Goal: Information Seeking & Learning: Find specific fact

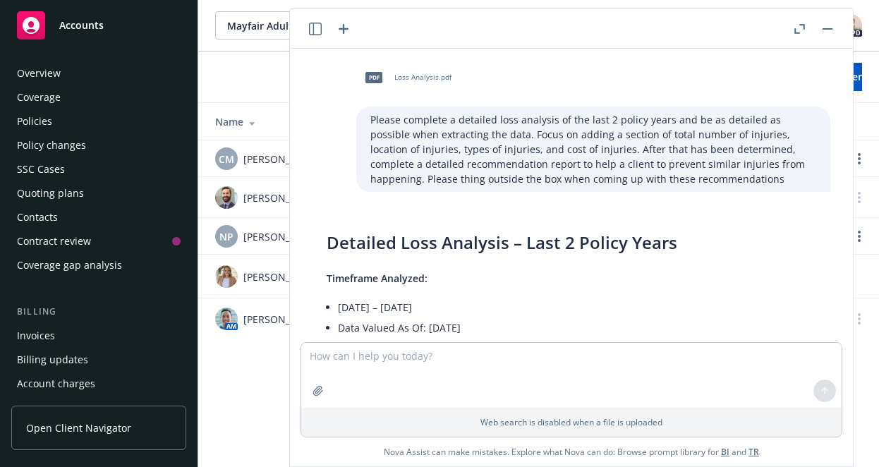
scroll to position [3193, 11]
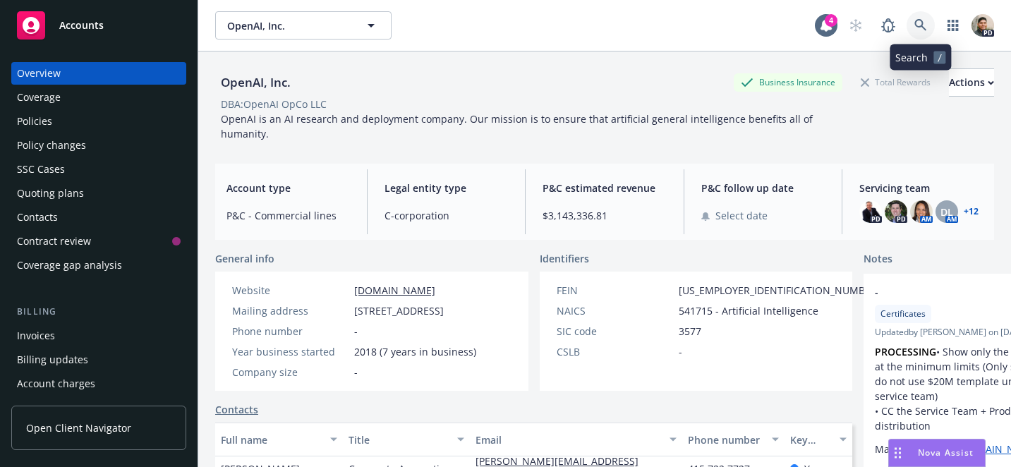
click at [920, 25] on icon at bounding box center [920, 25] width 13 height 13
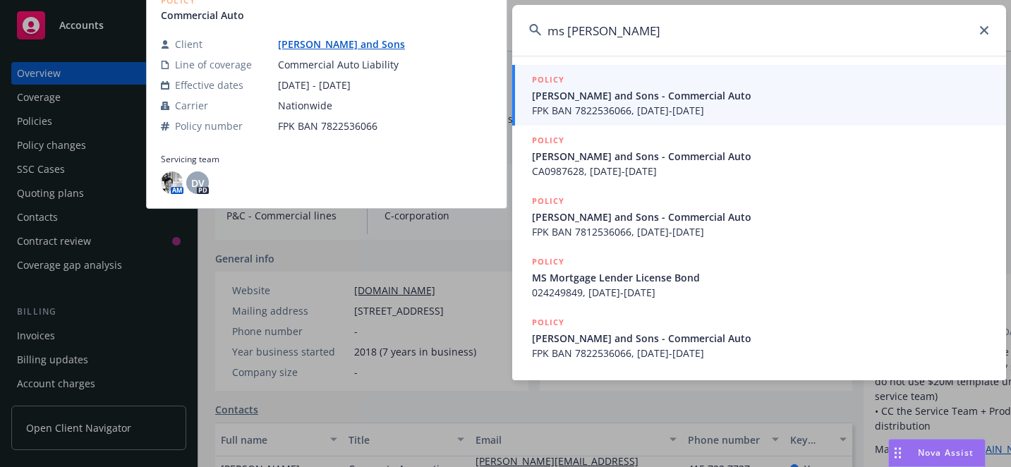
type input "ms mont"
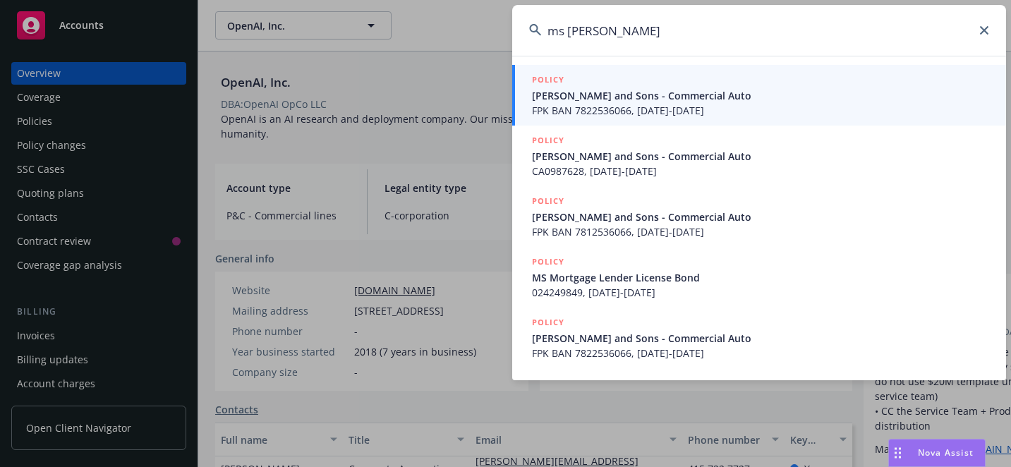
click at [650, 99] on span "M S Monteiro and Sons - Commercial Auto" at bounding box center [760, 95] width 457 height 15
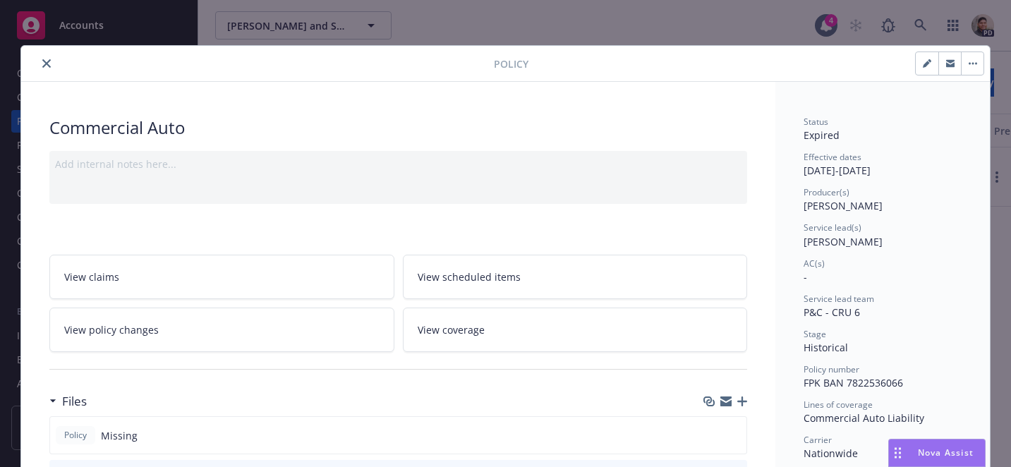
click at [42, 64] on icon "close" at bounding box center [46, 63] width 8 height 8
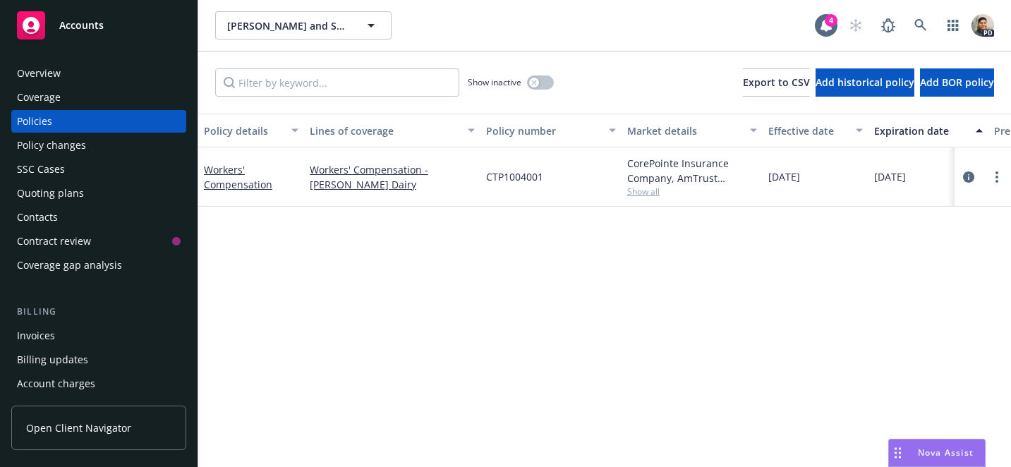
click at [35, 74] on div "Overview" at bounding box center [39, 73] width 44 height 23
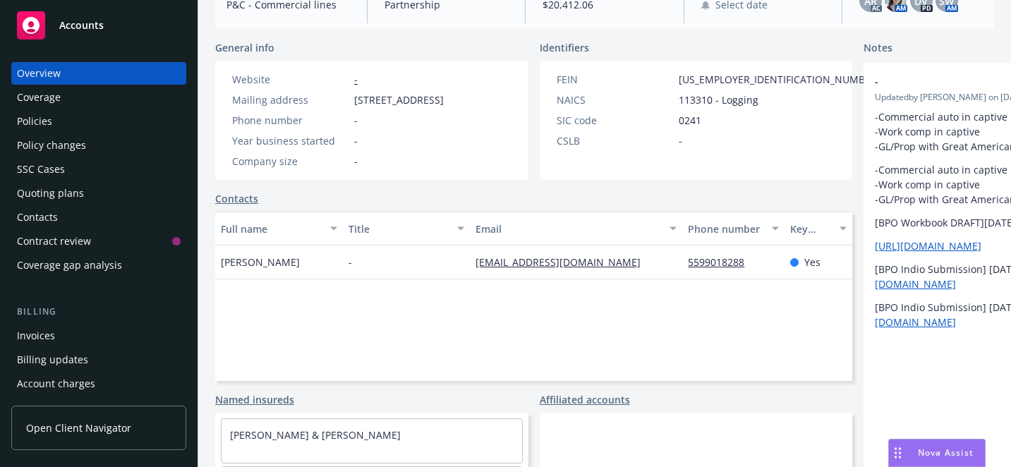
scroll to position [214, 0]
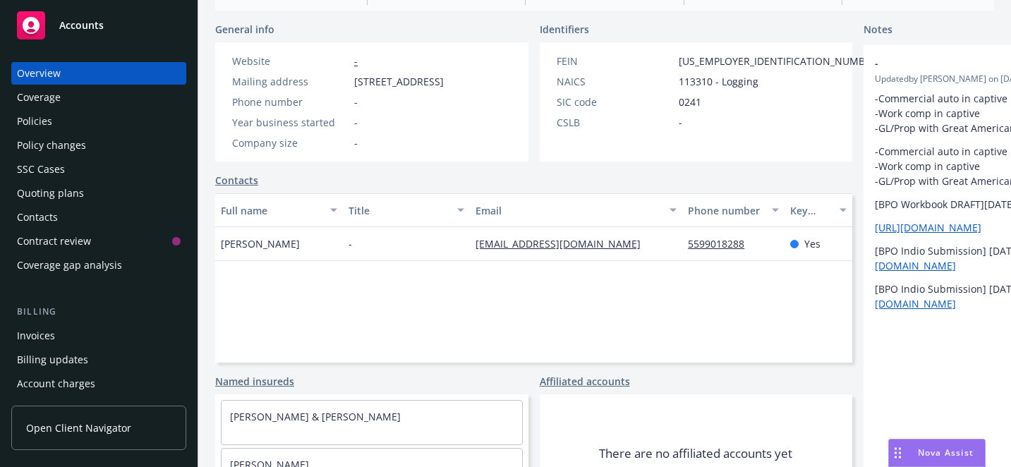
click at [312, 261] on div "Manuel Monteiro" at bounding box center [279, 244] width 128 height 34
drag, startPoint x: 302, startPoint y: 261, endPoint x: 224, endPoint y: 260, distance: 77.6
click at [218, 258] on div "Manuel Monteiro" at bounding box center [279, 244] width 128 height 34
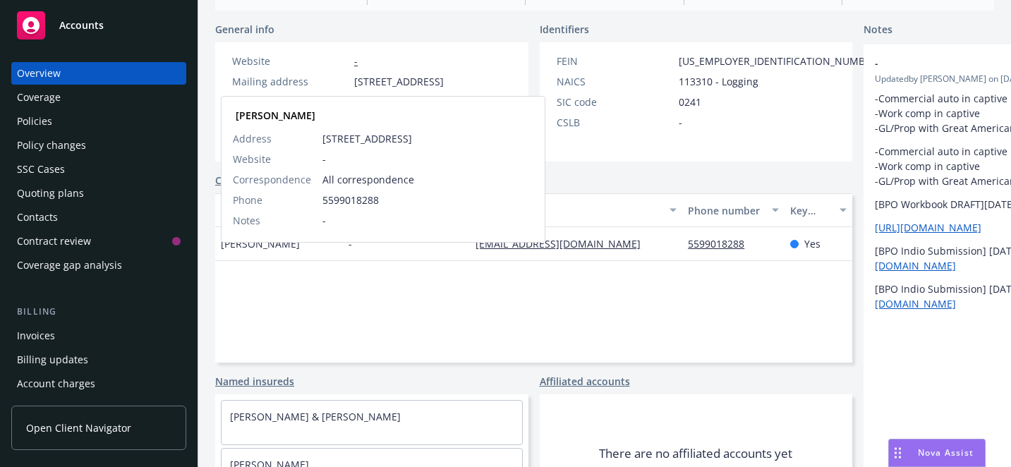
copy span "Manuel Monteiro"
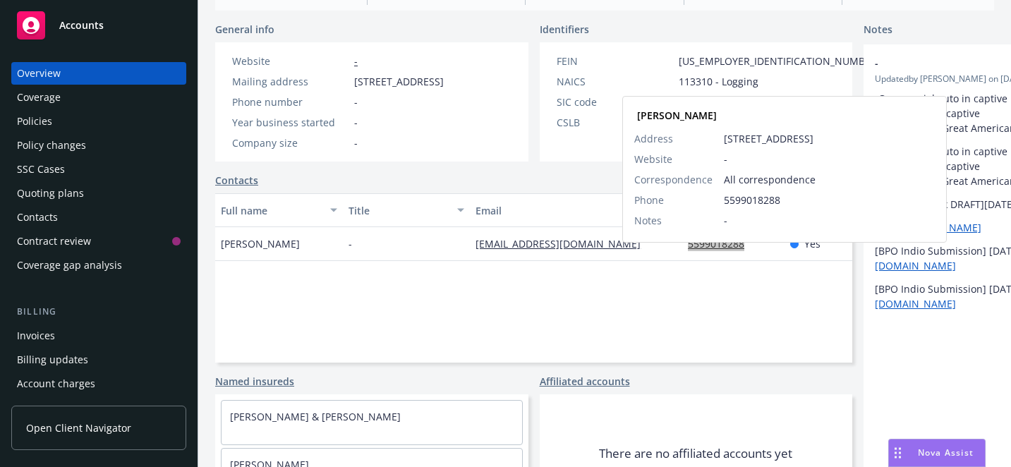
copy link "5599018288"
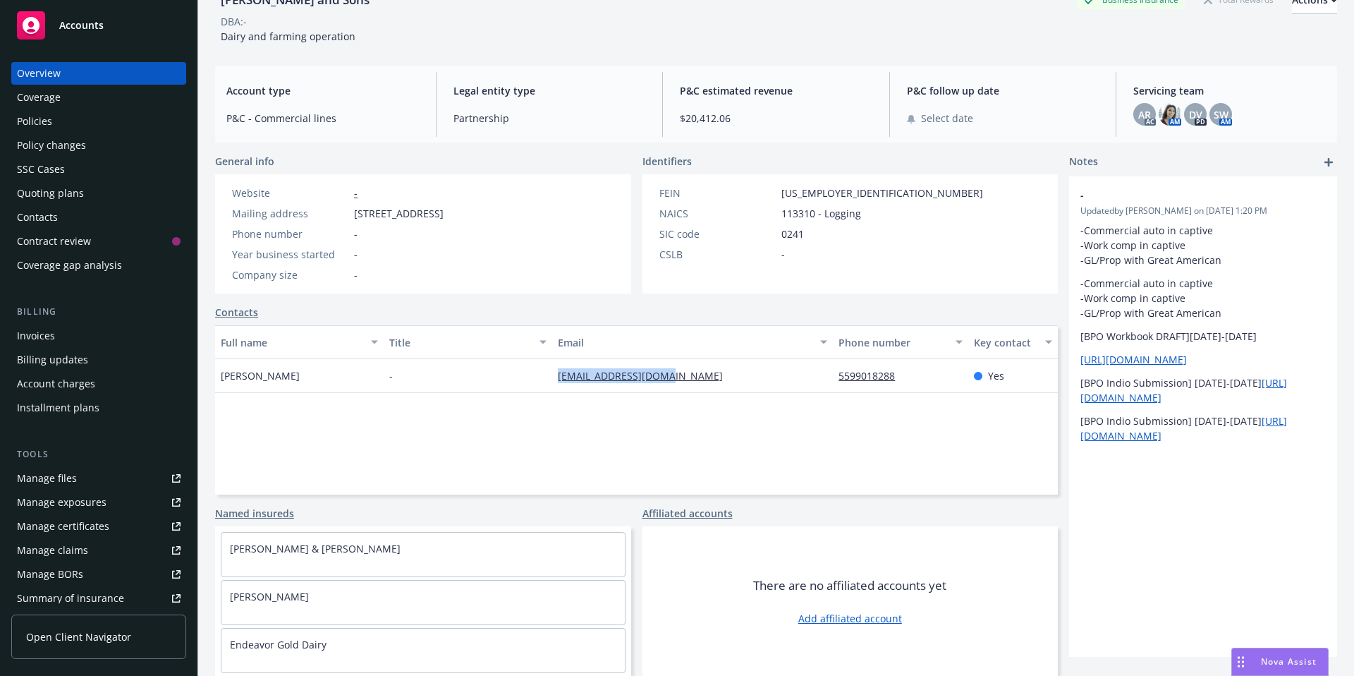
scroll to position [0, 0]
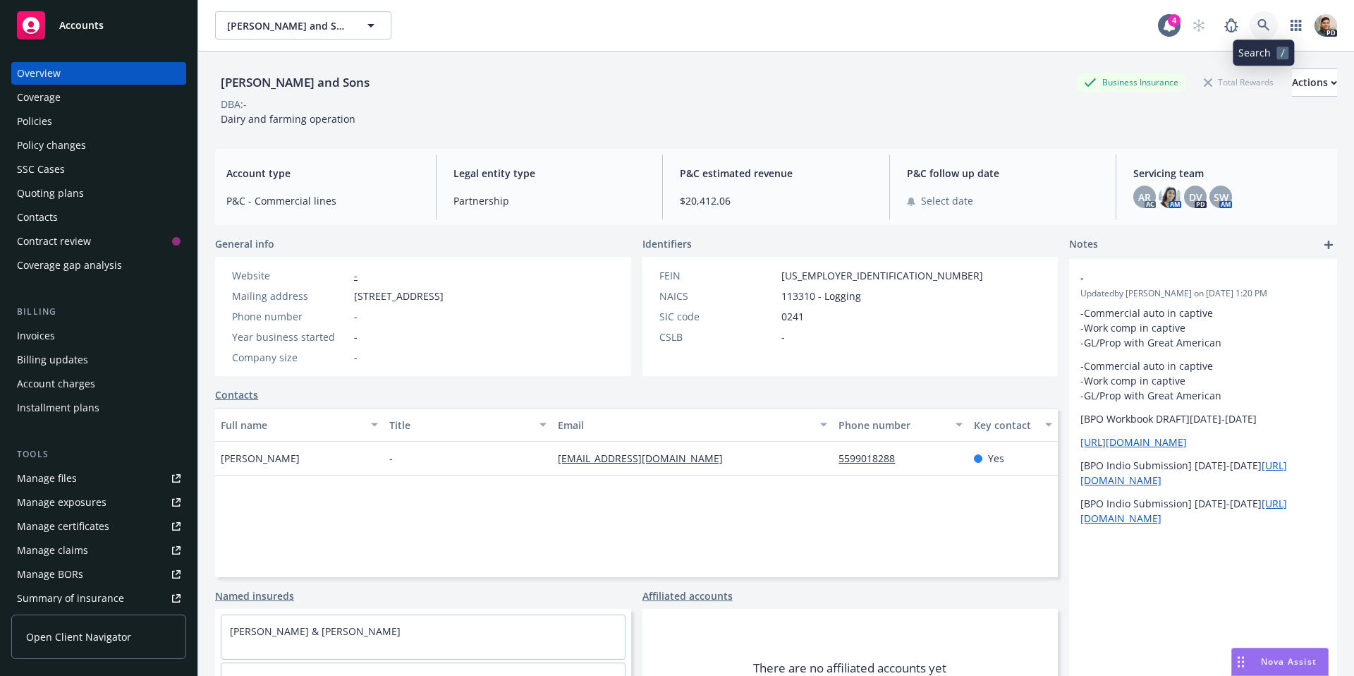
click at [1010, 29] on icon at bounding box center [1264, 25] width 13 height 13
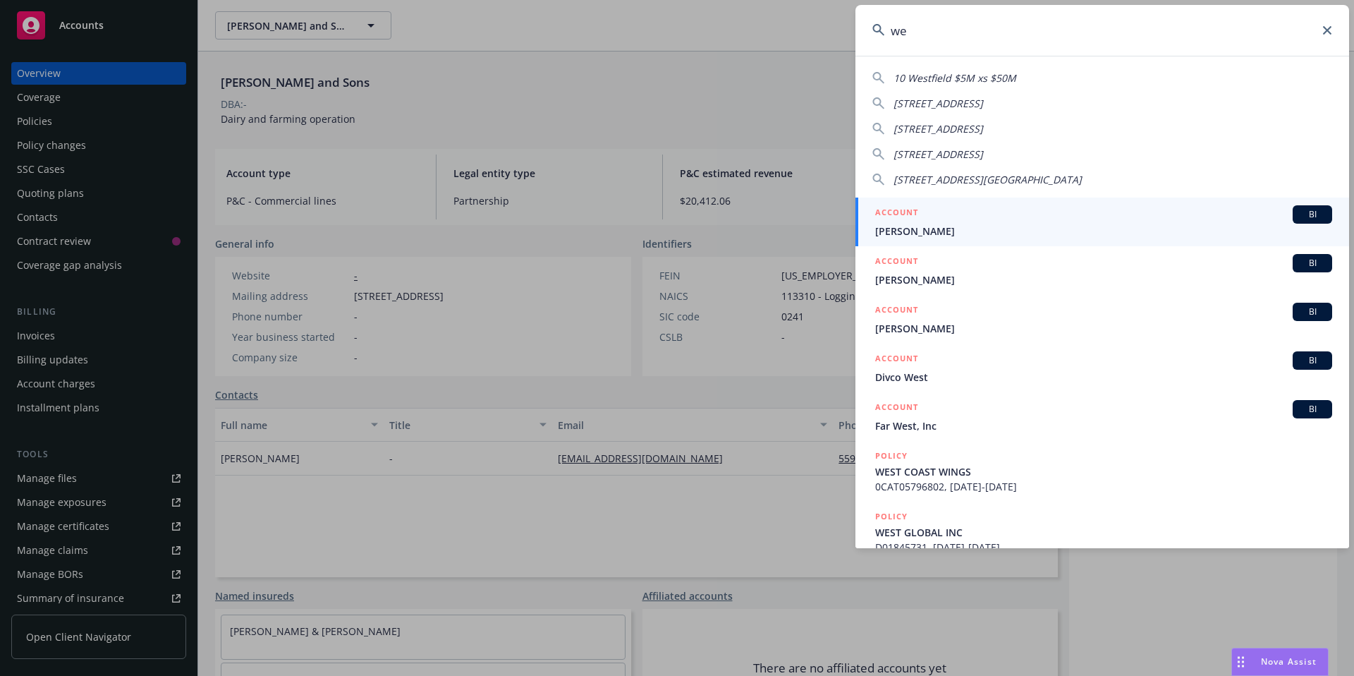
type input "w"
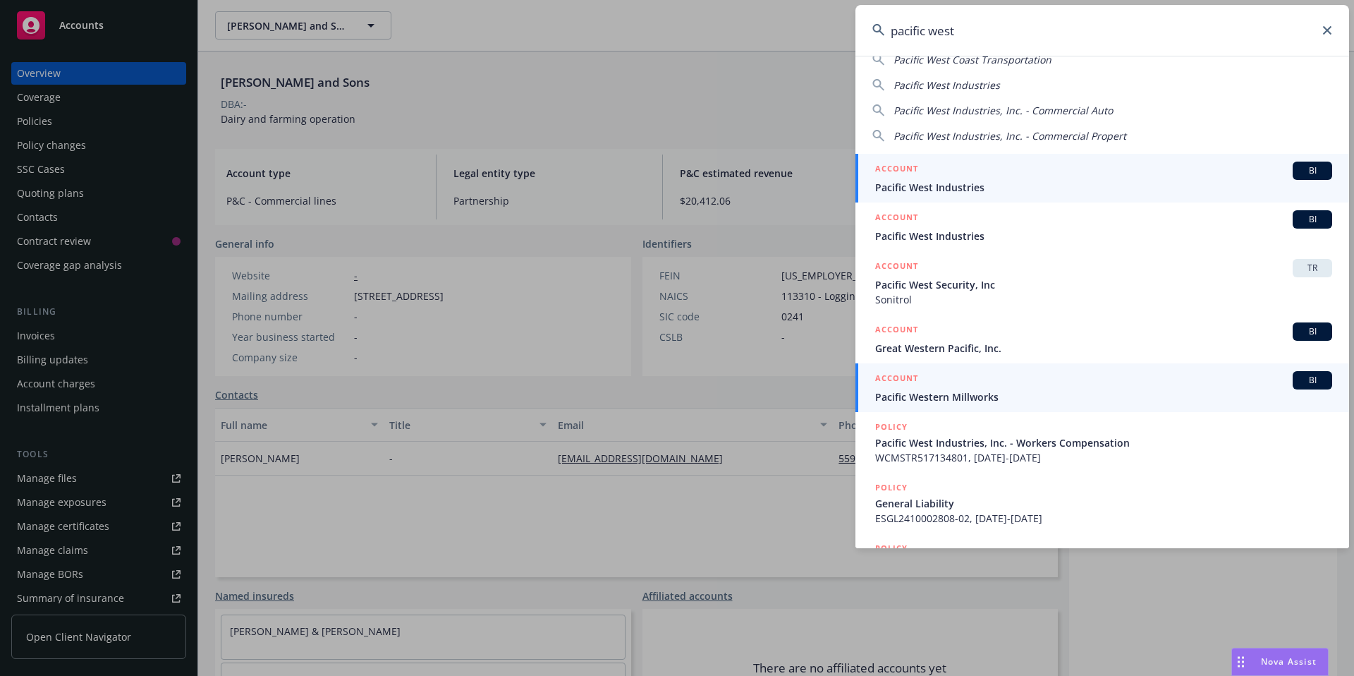
scroll to position [49, 0]
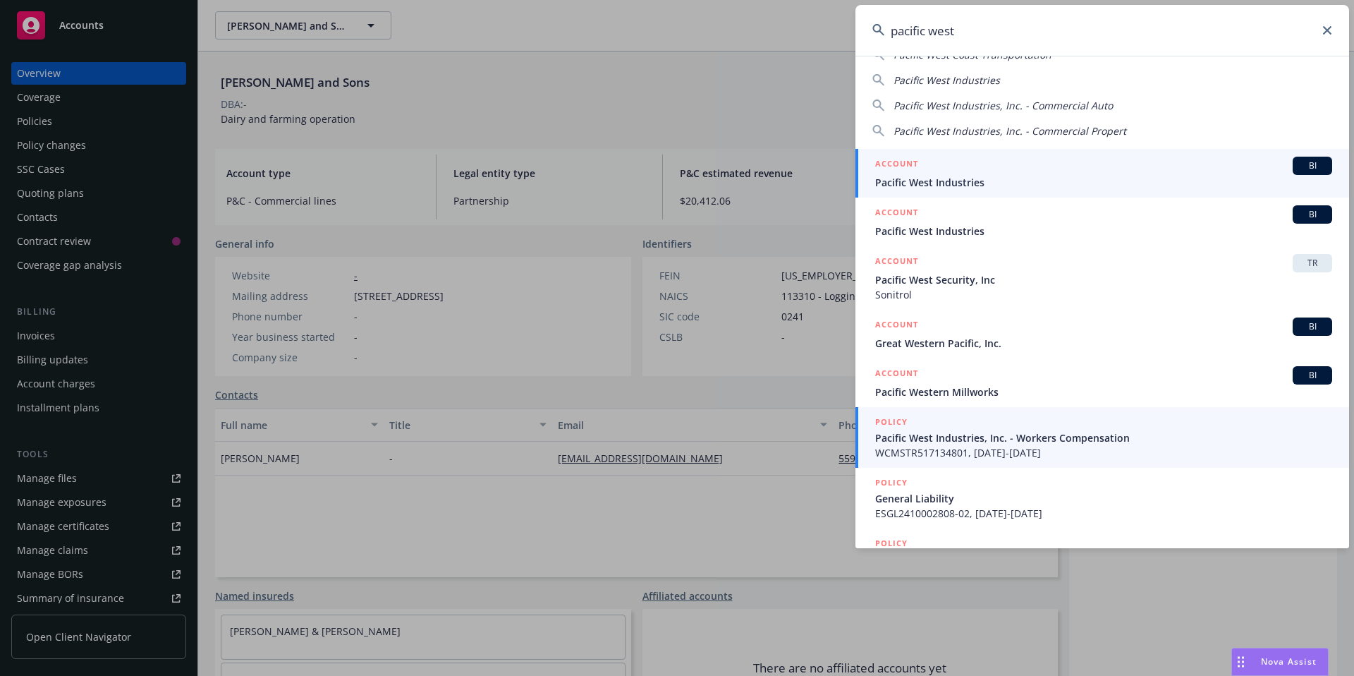
type input "pacific west"
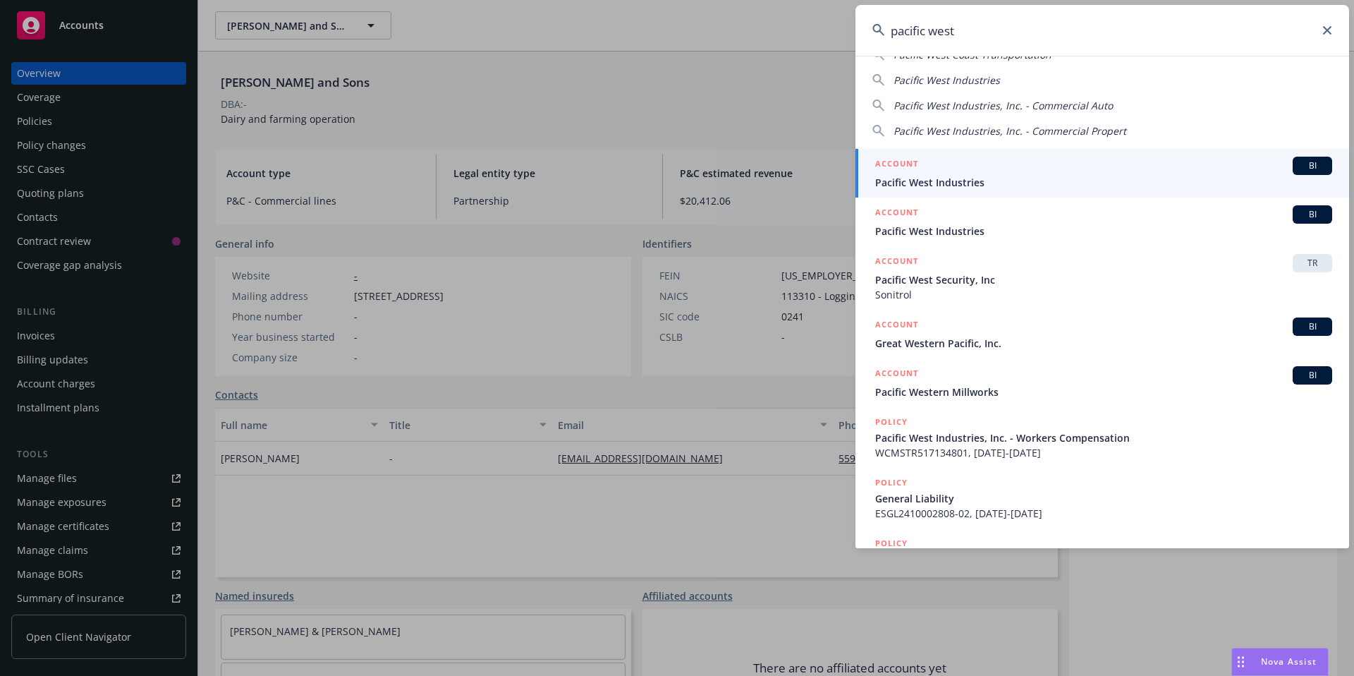
click at [968, 443] on span "Pacific West Industries, Inc. - Workers Compensation" at bounding box center [1103, 437] width 457 height 15
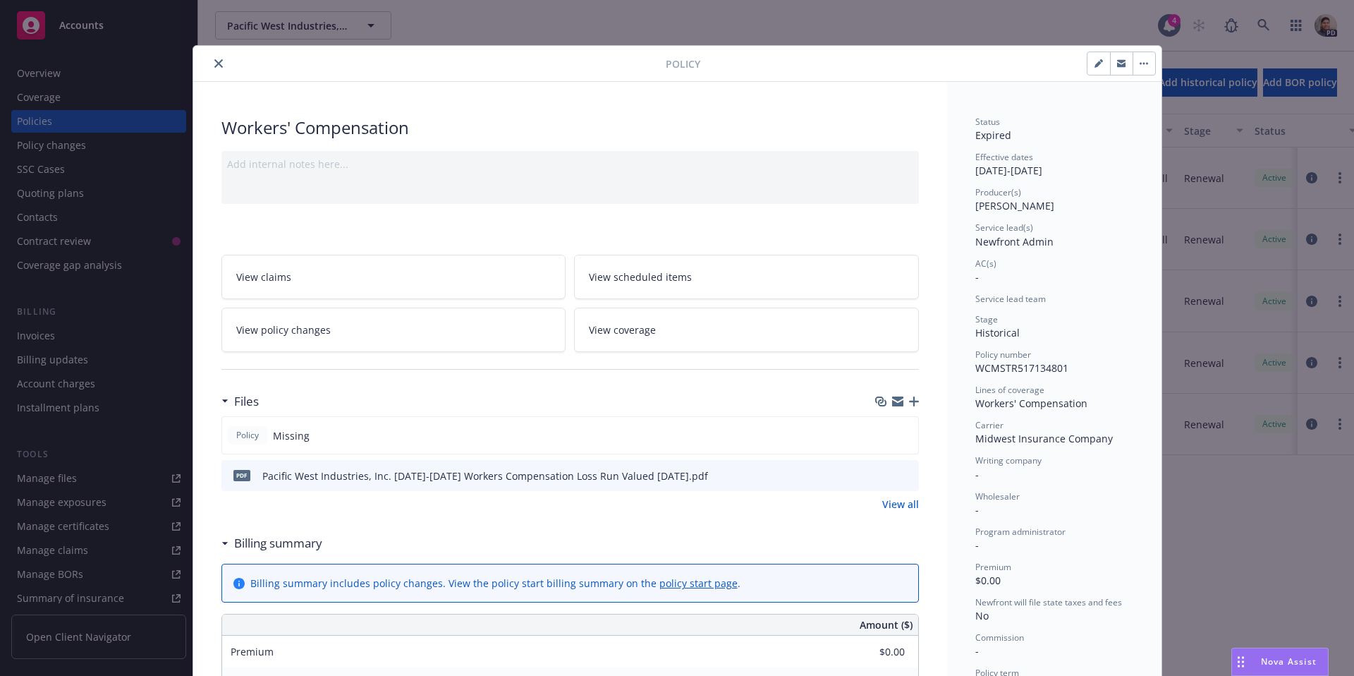
drag, startPoint x: 217, startPoint y: 63, endPoint x: 192, endPoint y: 69, distance: 25.3
click at [217, 63] on icon "close" at bounding box center [218, 63] width 8 height 8
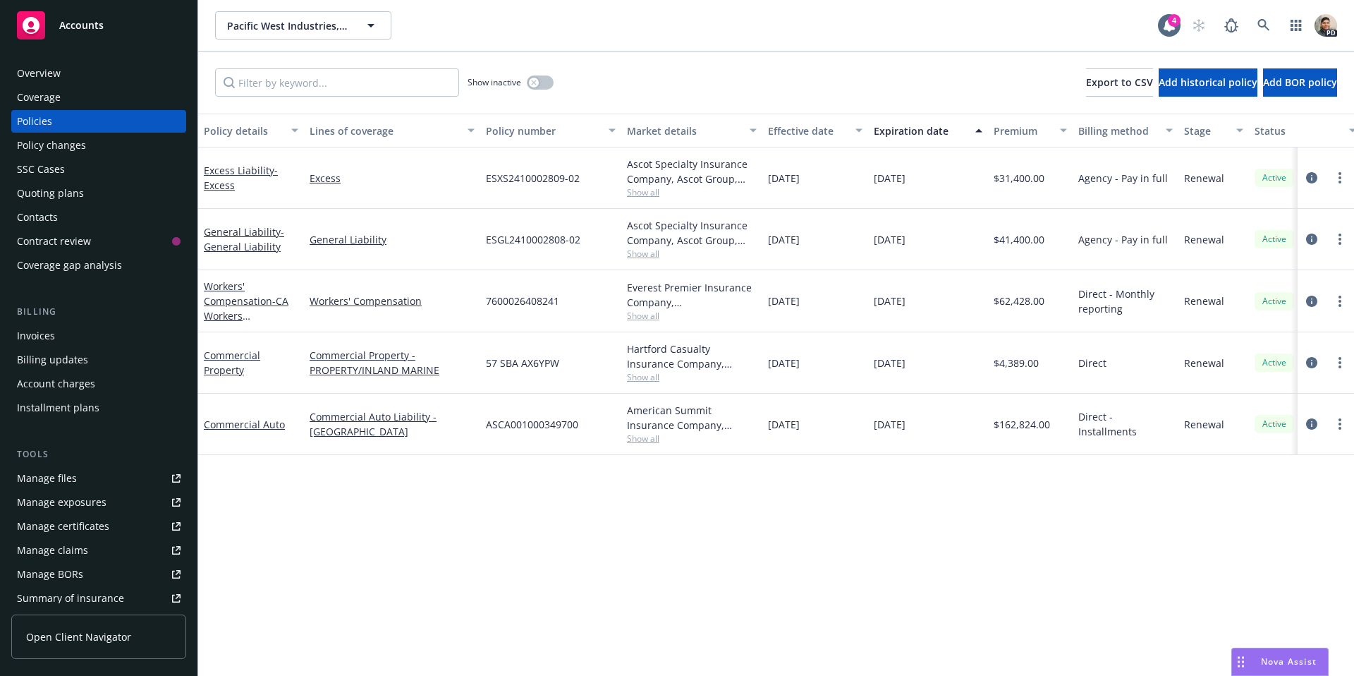
click at [58, 75] on div "Overview" at bounding box center [39, 73] width 44 height 23
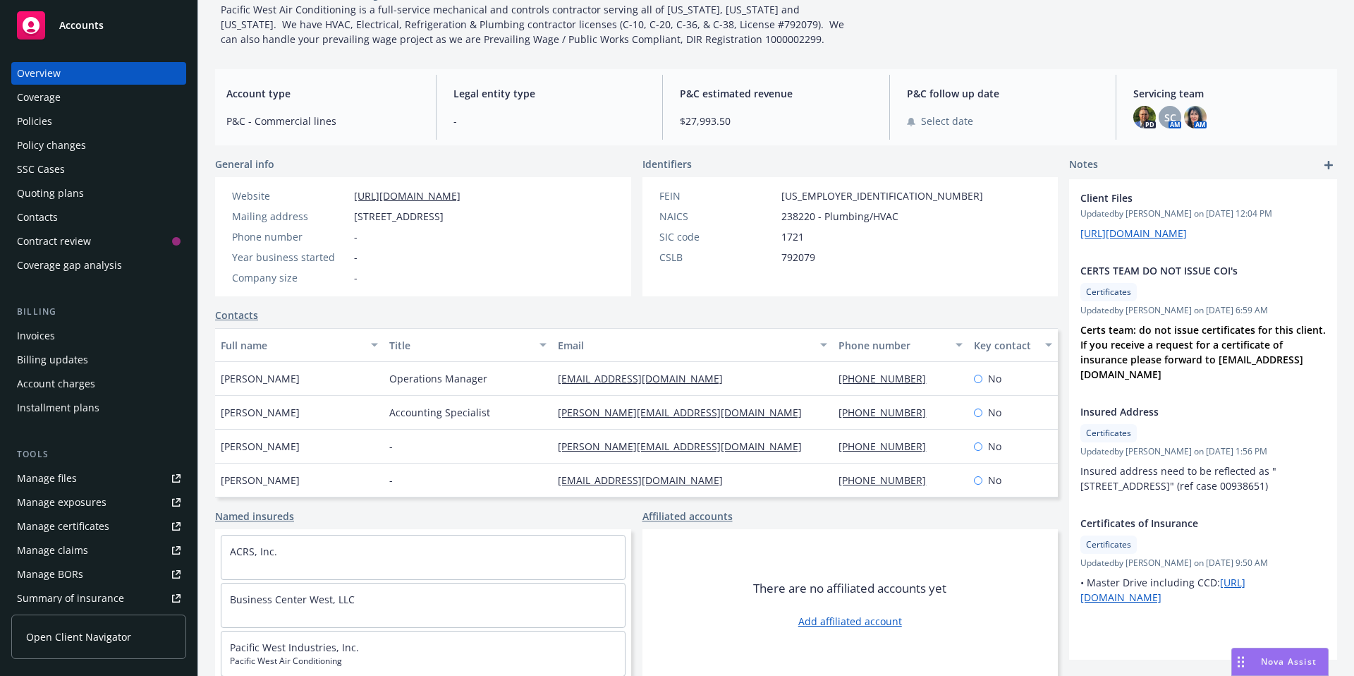
scroll to position [112, 0]
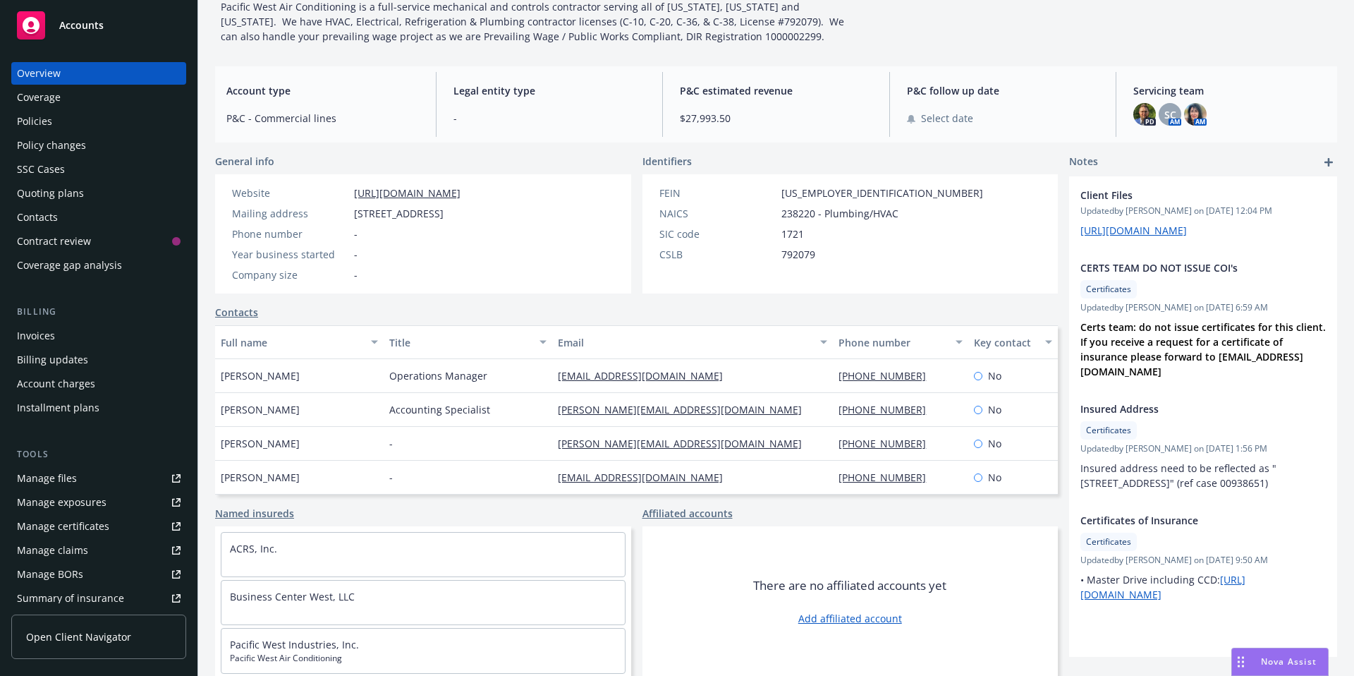
click at [38, 123] on div "Policies" at bounding box center [34, 121] width 35 height 23
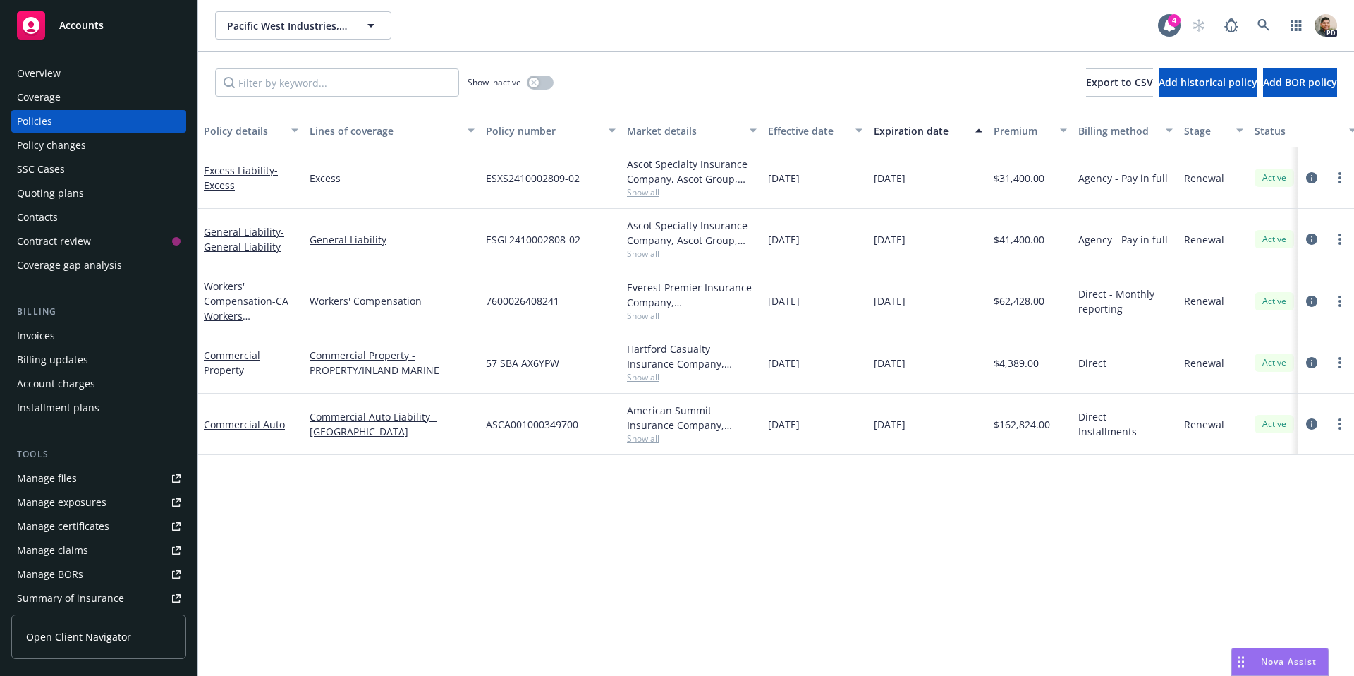
scroll to position [0, 3]
click at [633, 314] on span "Show all" at bounding box center [689, 316] width 130 height 12
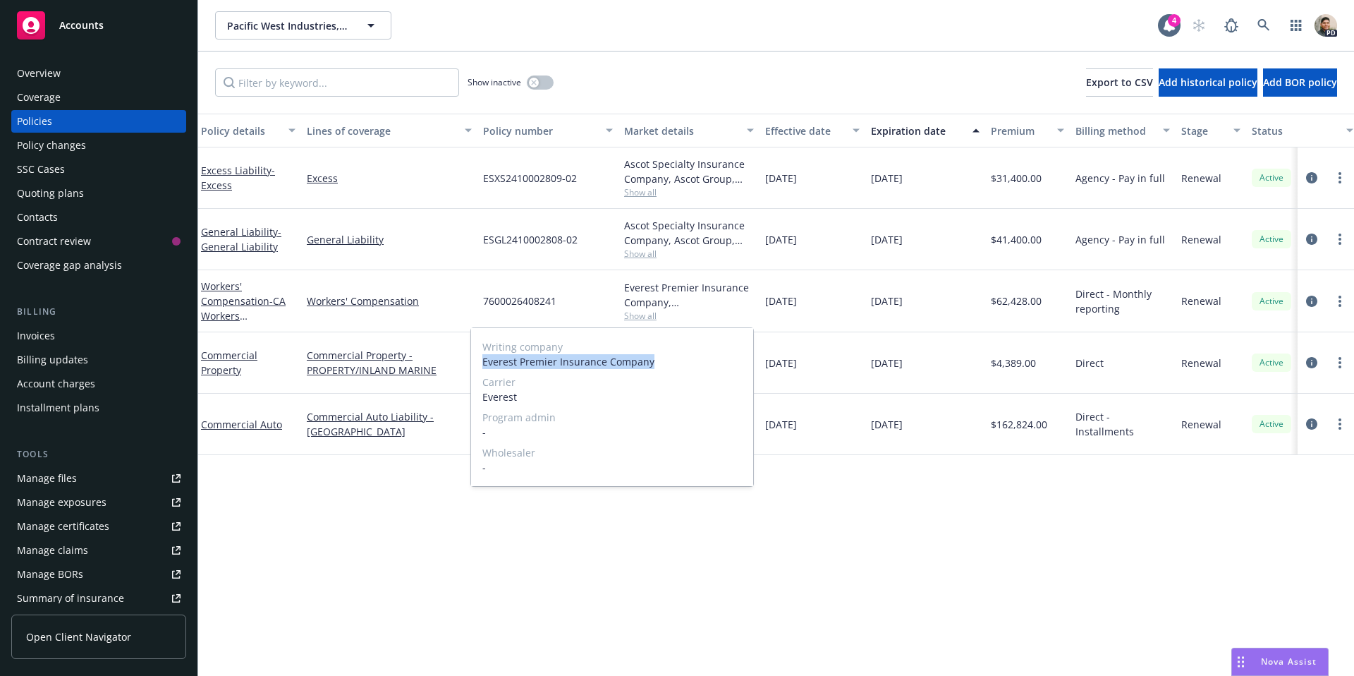
drag, startPoint x: 629, startPoint y: 361, endPoint x: 480, endPoint y: 360, distance: 148.9
click at [480, 360] on div "Writing company Everest Premier Insurance Company Carrier Everest Program admin…" at bounding box center [612, 407] width 282 height 158
copy span "Everest Premier Insurance Company"
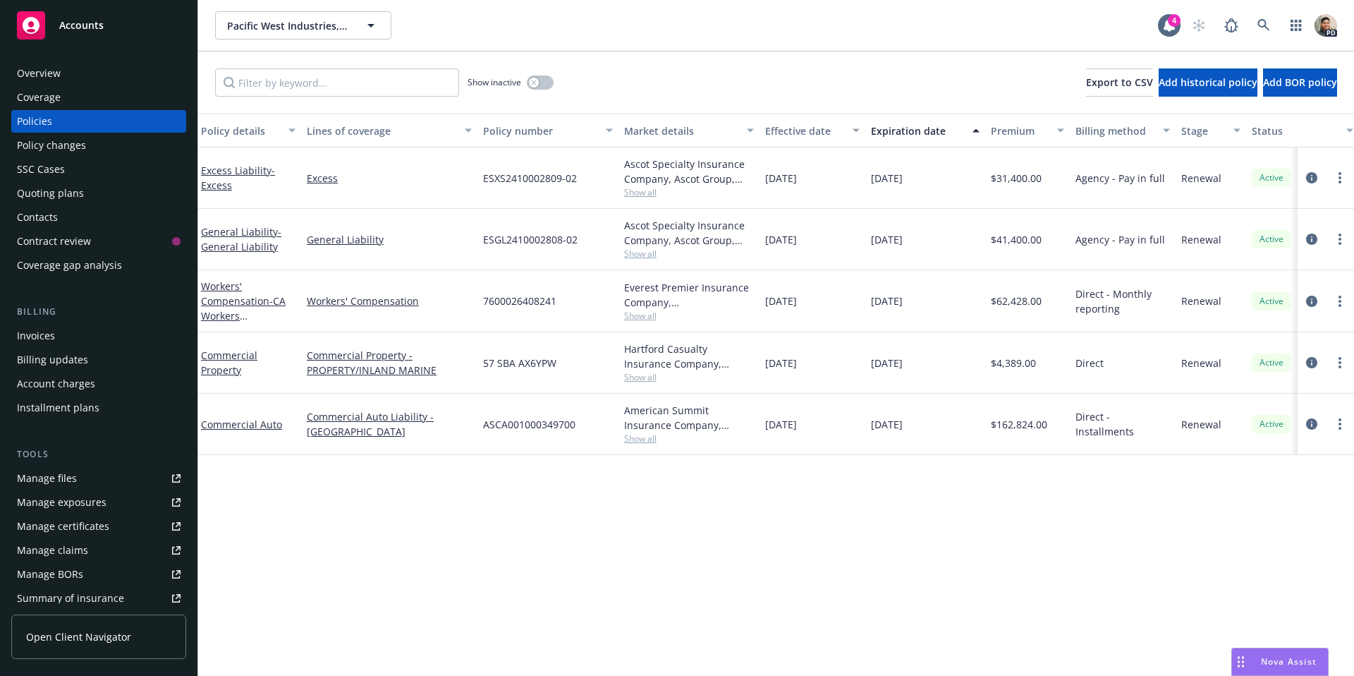
click at [487, 466] on div "Policy details Lines of coverage Policy number Market details Effective date Ex…" at bounding box center [776, 395] width 1156 height 562
drag, startPoint x: 566, startPoint y: 300, endPoint x: 488, endPoint y: 302, distance: 77.6
click at [488, 302] on div "7600026408241" at bounding box center [550, 301] width 141 height 62
copy span "7600026408241"
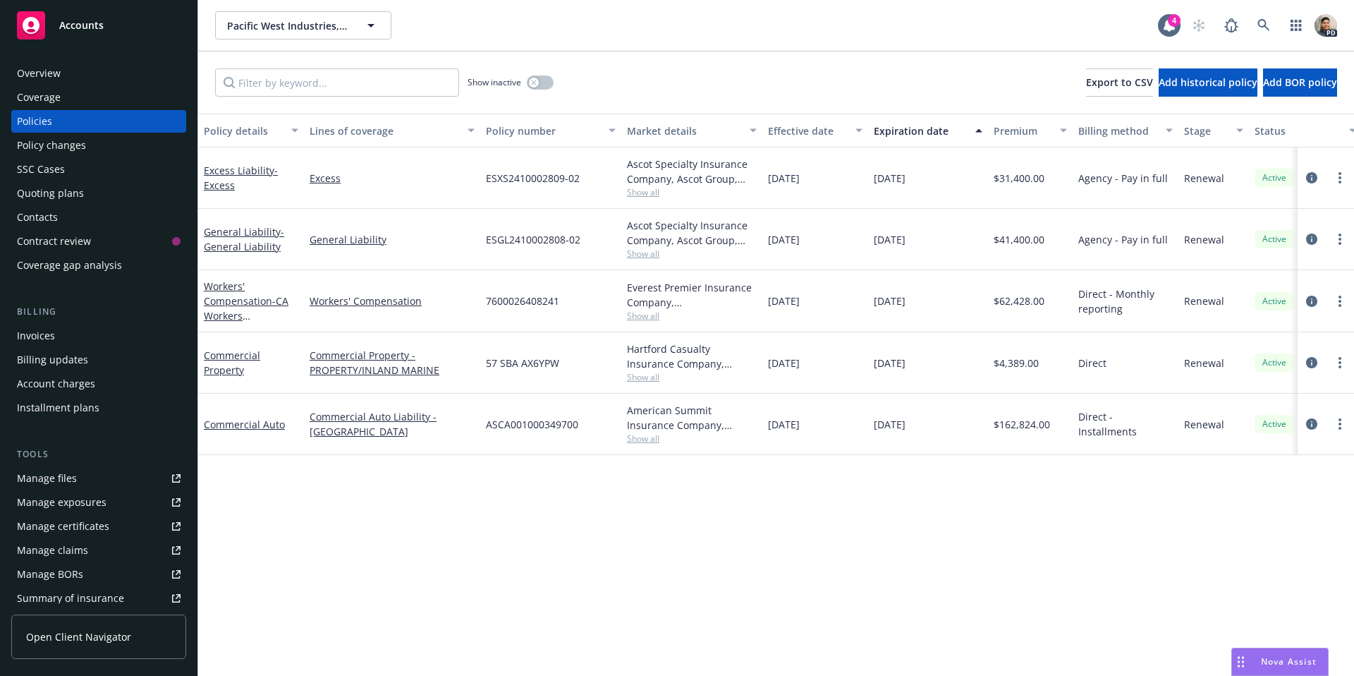
click at [644, 316] on span "Show all" at bounding box center [692, 316] width 130 height 12
click at [695, 303] on div "Everest Premier Insurance Company, Everest" at bounding box center [692, 295] width 130 height 30
click at [51, 466] on div "Manage files" at bounding box center [47, 478] width 60 height 23
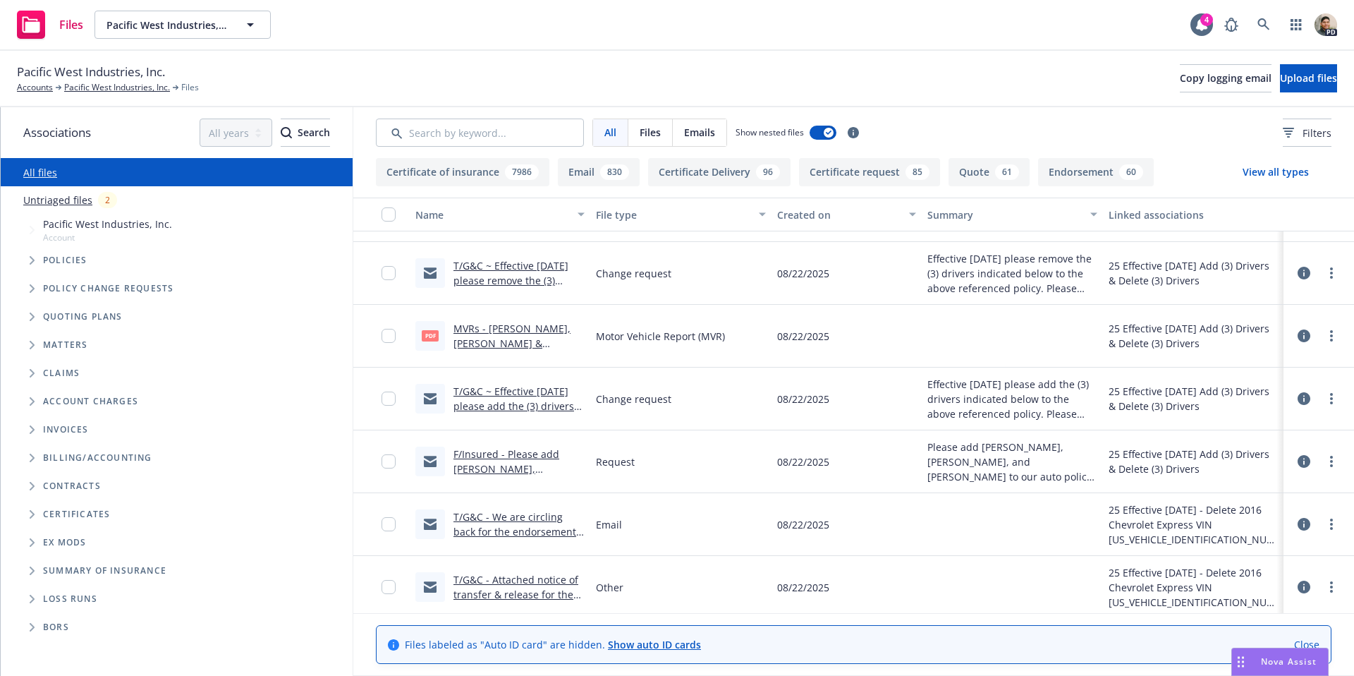
scroll to position [303, 0]
click at [483, 129] on input "Search by keyword..." at bounding box center [480, 133] width 208 height 28
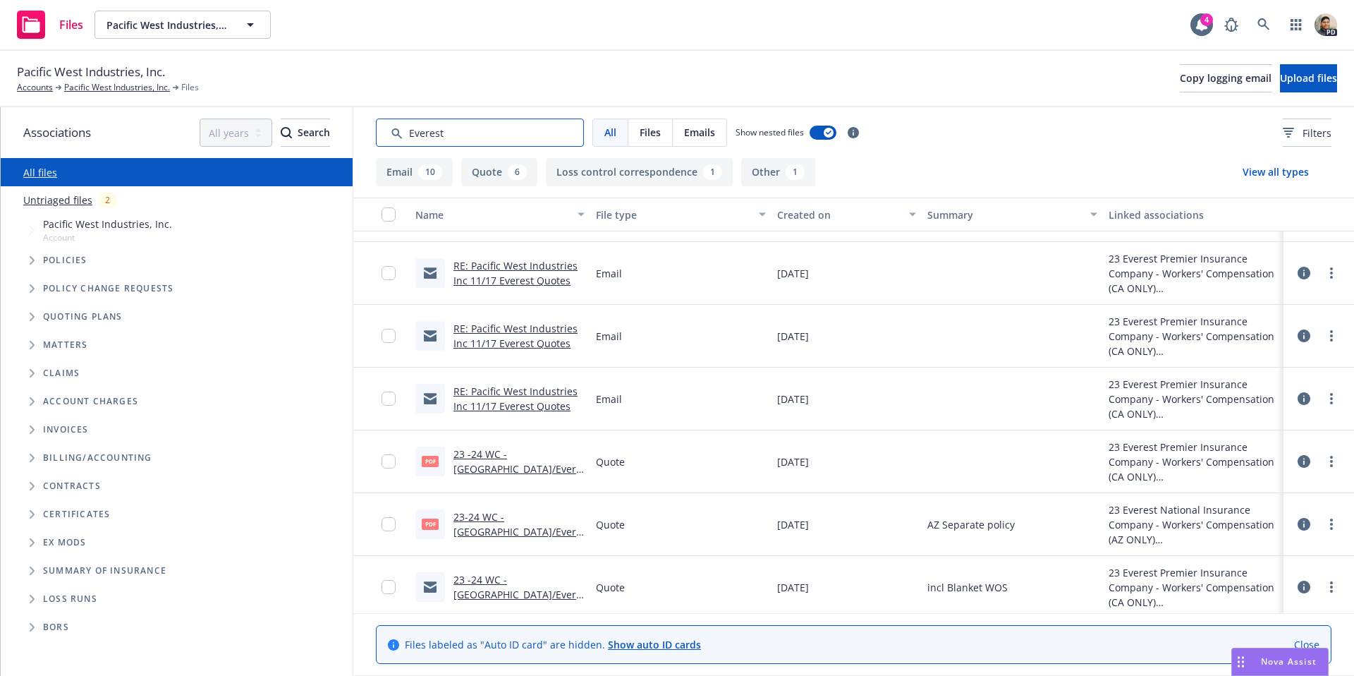
scroll to position [741, 0]
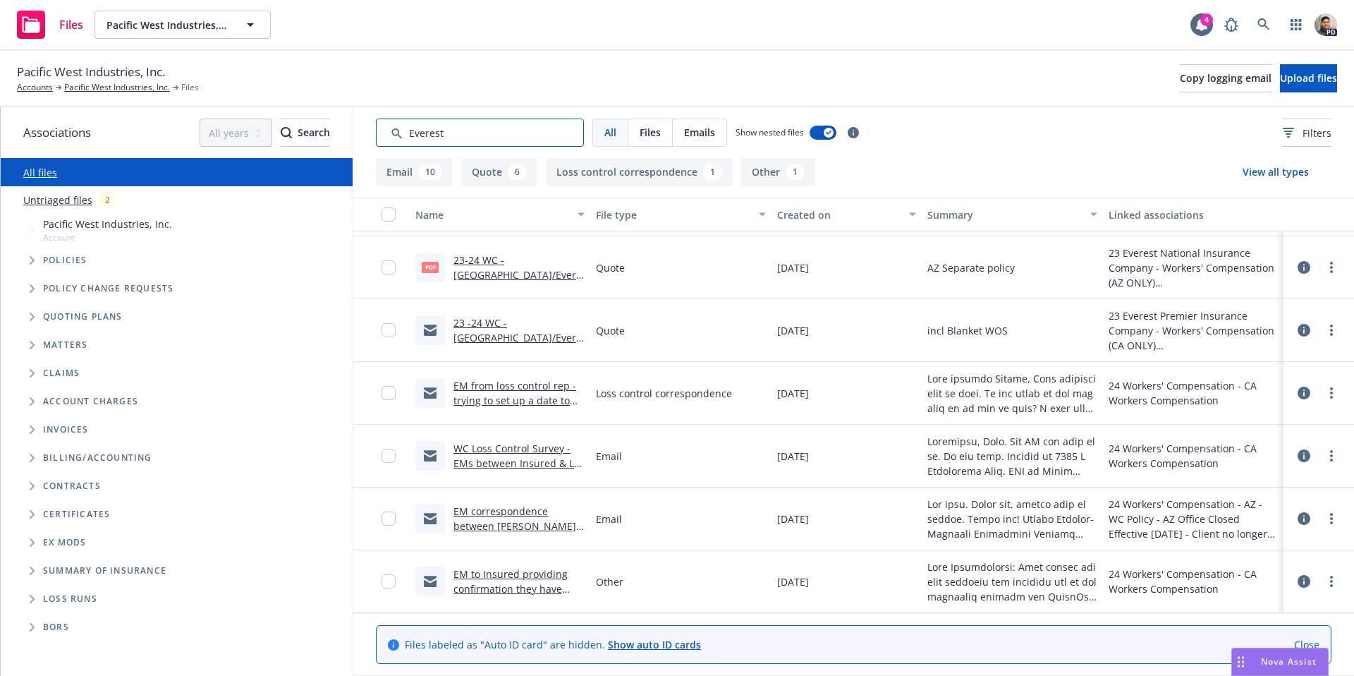
type input "Everest"
click at [504, 580] on link "EM to Insured providing confirmation they have been verified on Arrowhead's Sma…" at bounding box center [511, 603] width 114 height 73
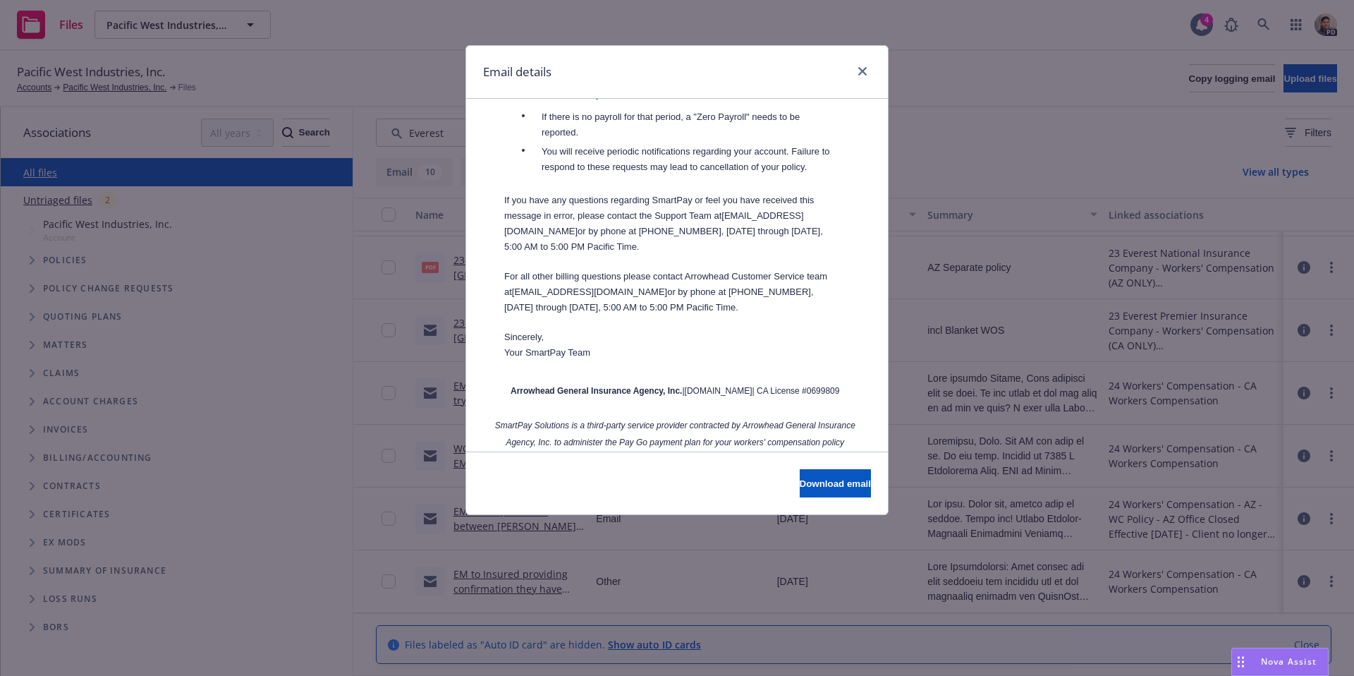
scroll to position [1024, 0]
click at [863, 71] on icon "close" at bounding box center [863, 71] width 8 height 8
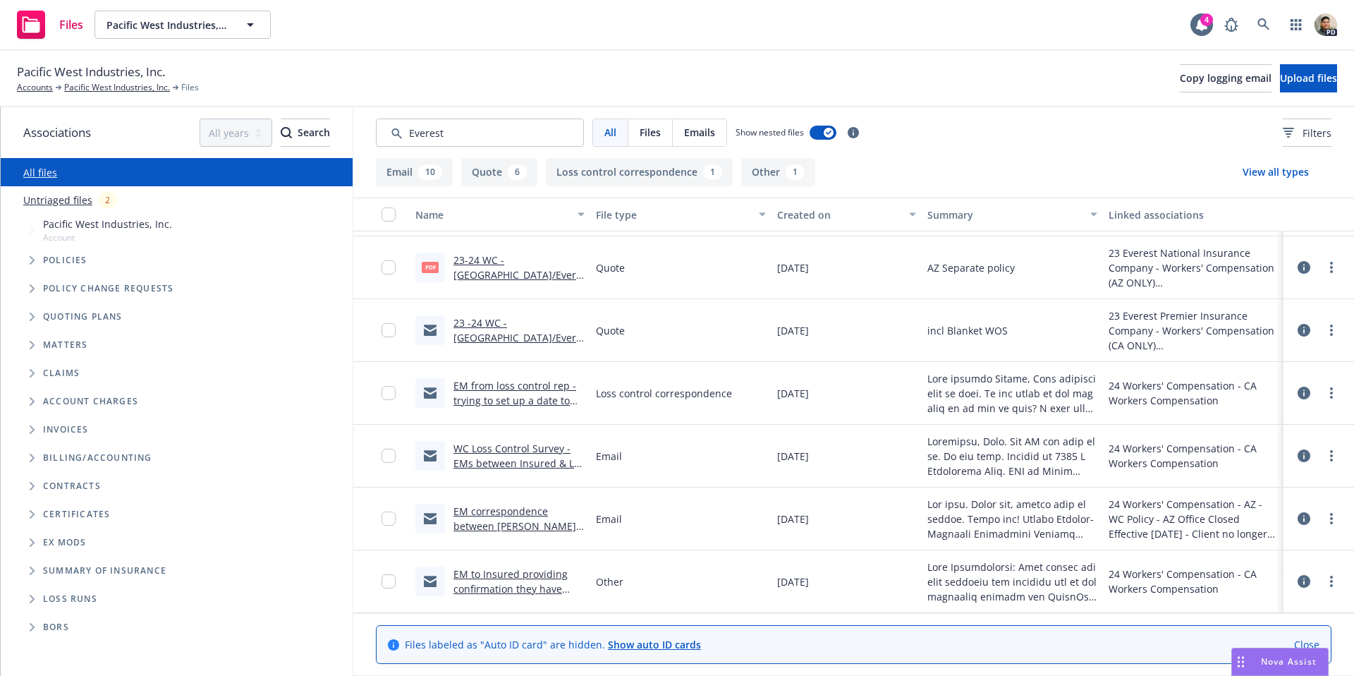
click at [47, 264] on span "Policies" at bounding box center [65, 260] width 44 height 8
click at [28, 262] on span "Tree Example" at bounding box center [31, 260] width 23 height 23
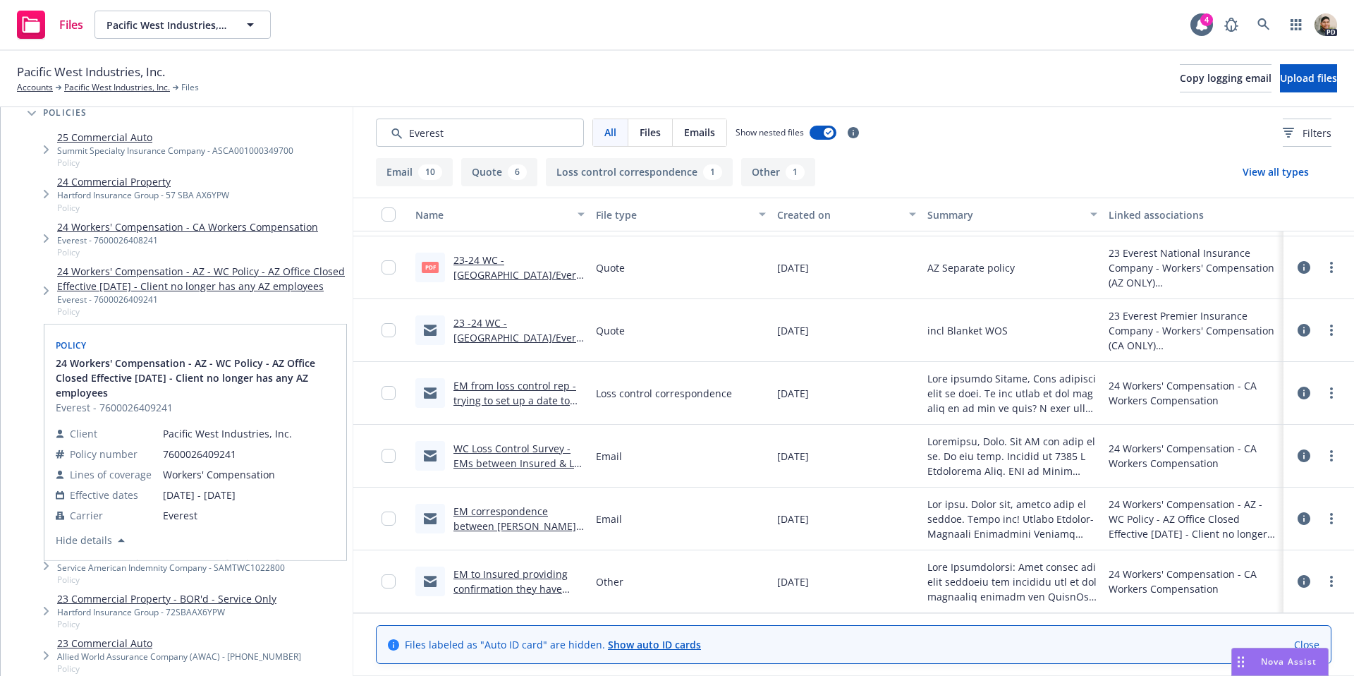
scroll to position [0, 0]
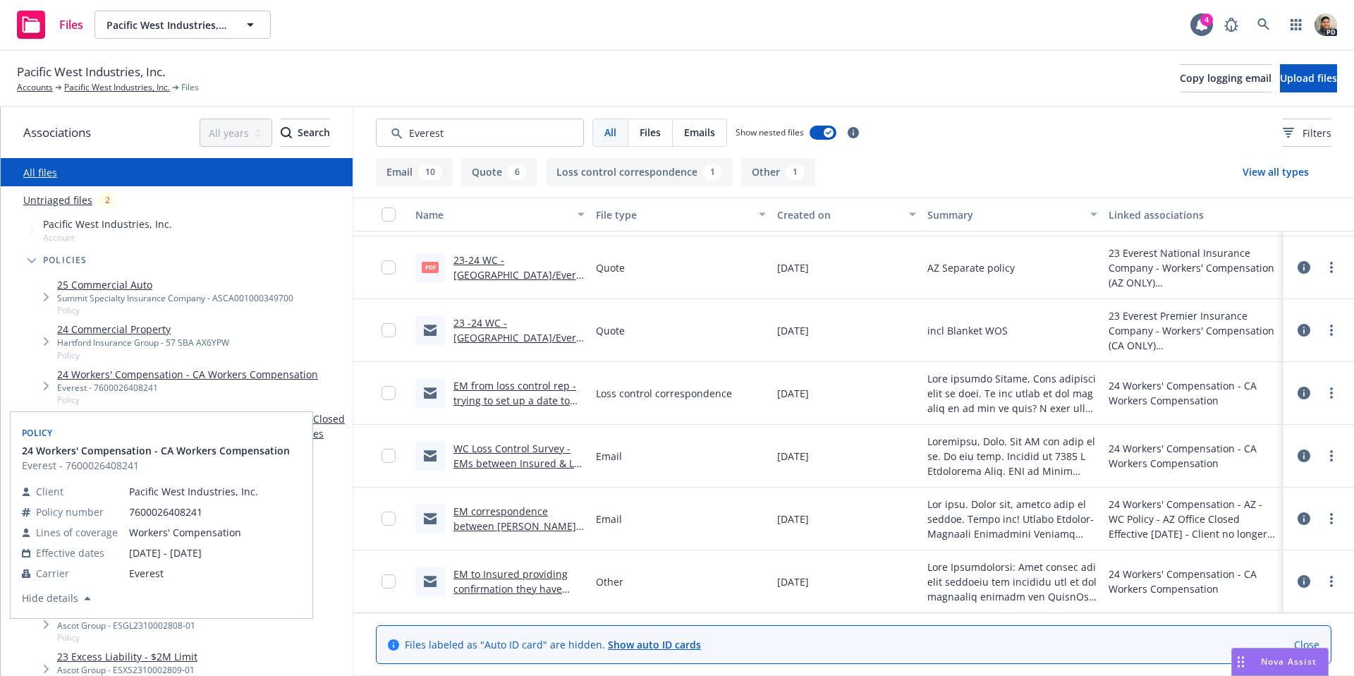
click at [87, 375] on link "24 Workers' Compensation - CA Workers Compensation" at bounding box center [187, 374] width 261 height 15
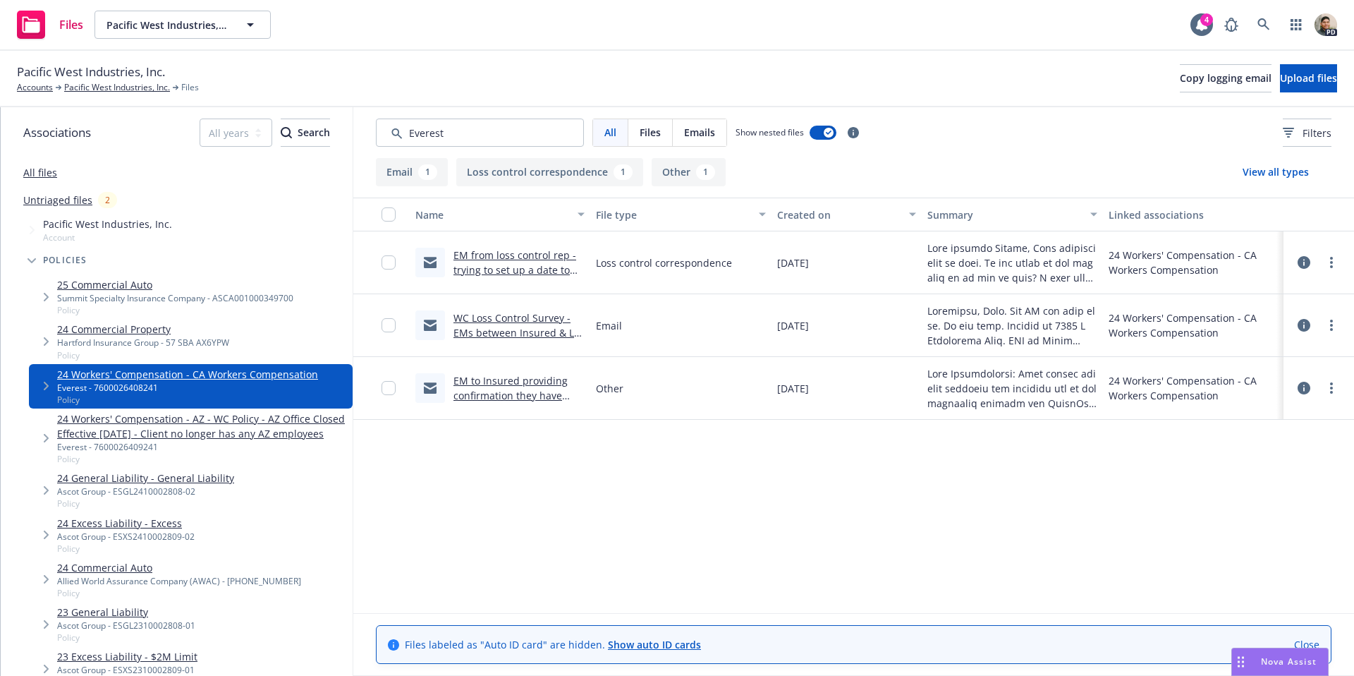
click at [511, 386] on link "EM to Insured providing confirmation they have been verified on Arrowhead's Sma…" at bounding box center [511, 410] width 114 height 73
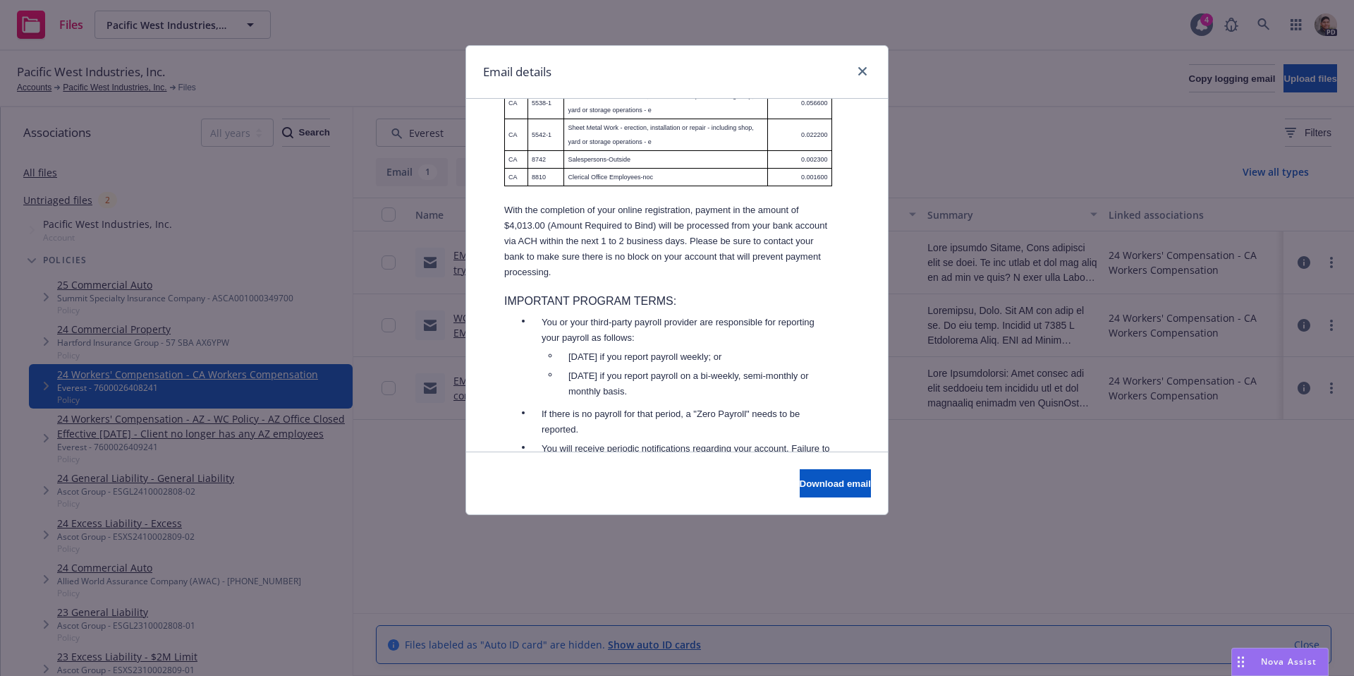
scroll to position [1059, 0]
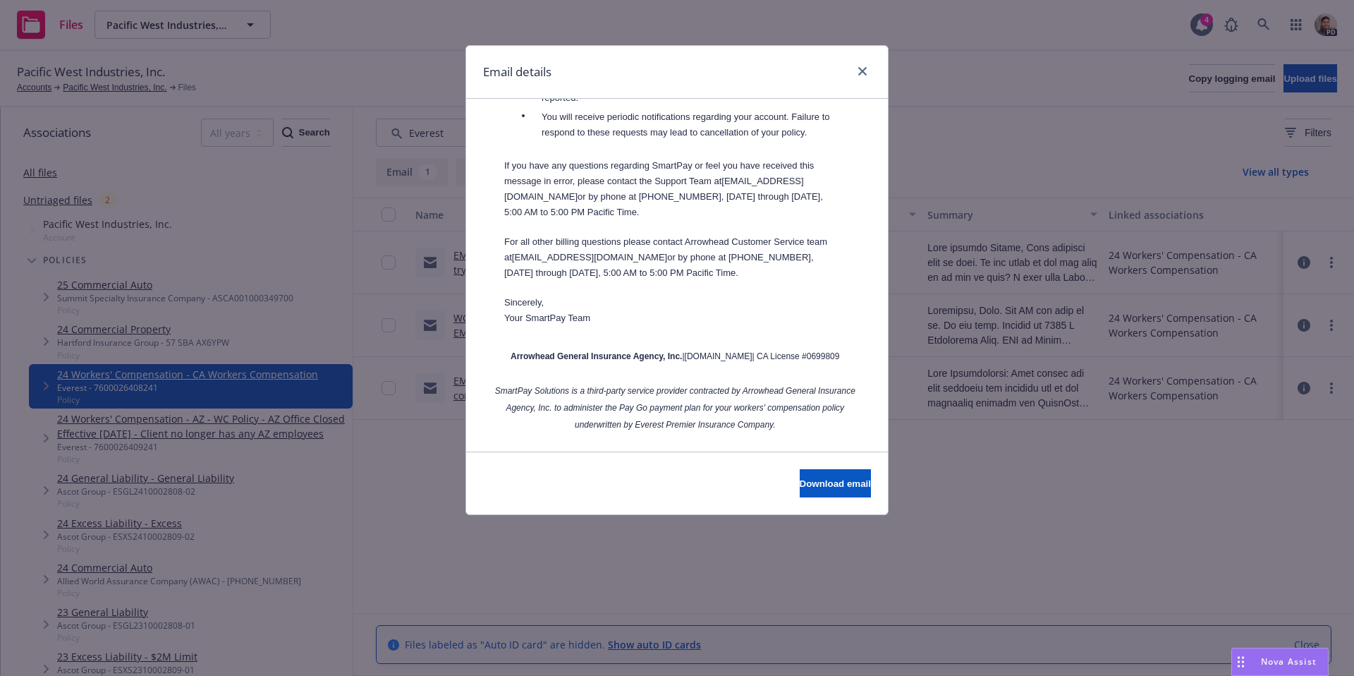
click at [852, 64] on div at bounding box center [860, 72] width 23 height 18
click at [861, 68] on icon "close" at bounding box center [863, 71] width 8 height 8
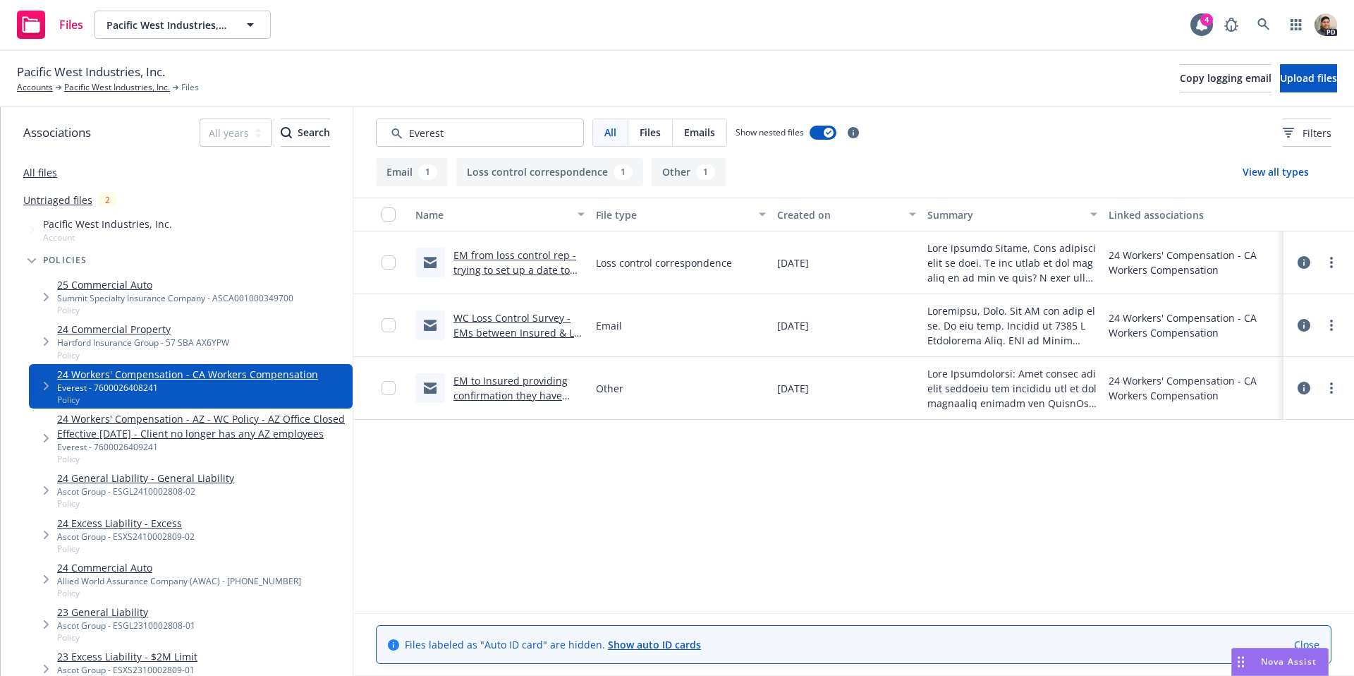
click at [487, 329] on link "WC Loss Control Survey - EMs between Insured & LC rep setting up meeting for lo…" at bounding box center [517, 340] width 127 height 58
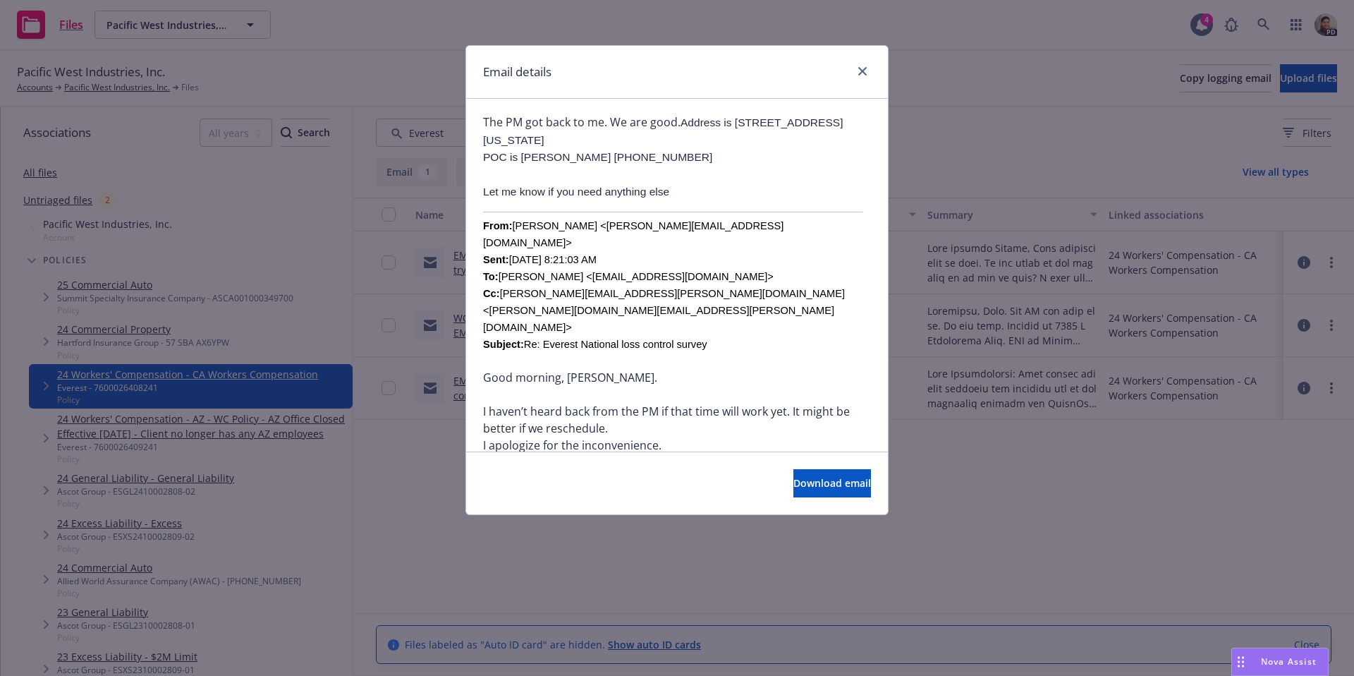
scroll to position [0, 0]
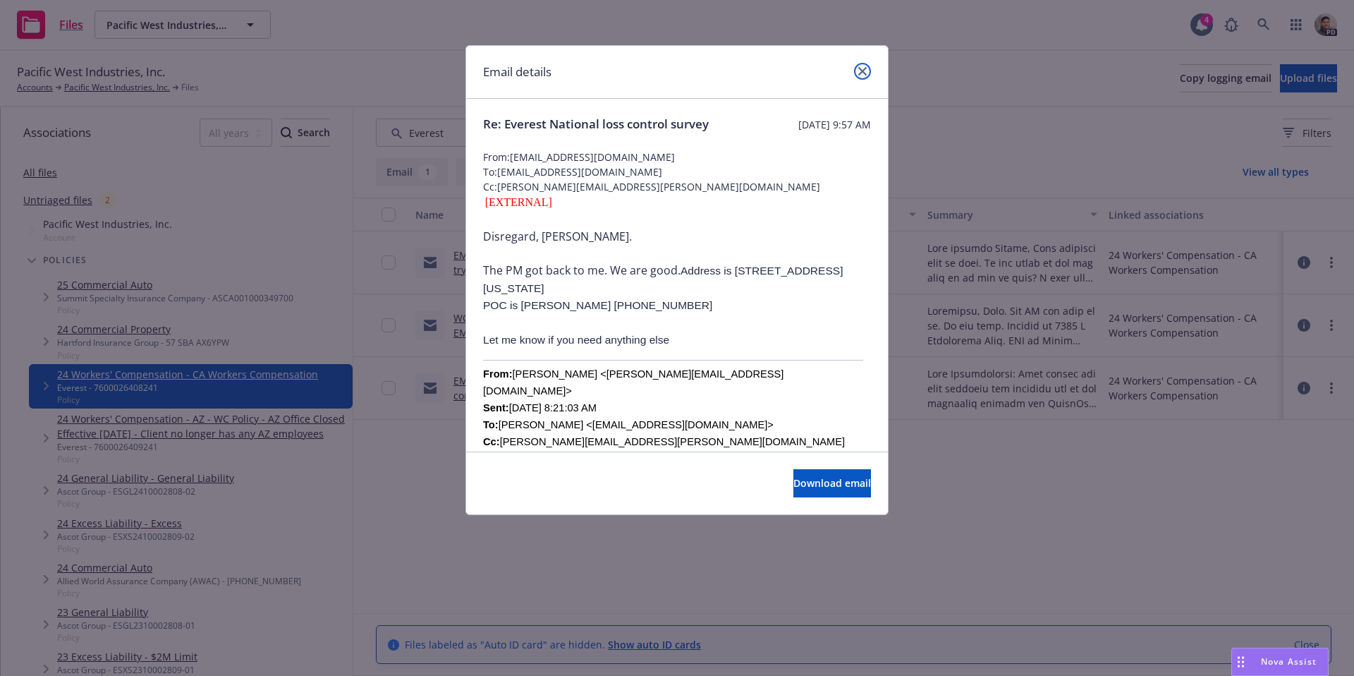
click at [862, 72] on icon "close" at bounding box center [863, 71] width 8 height 8
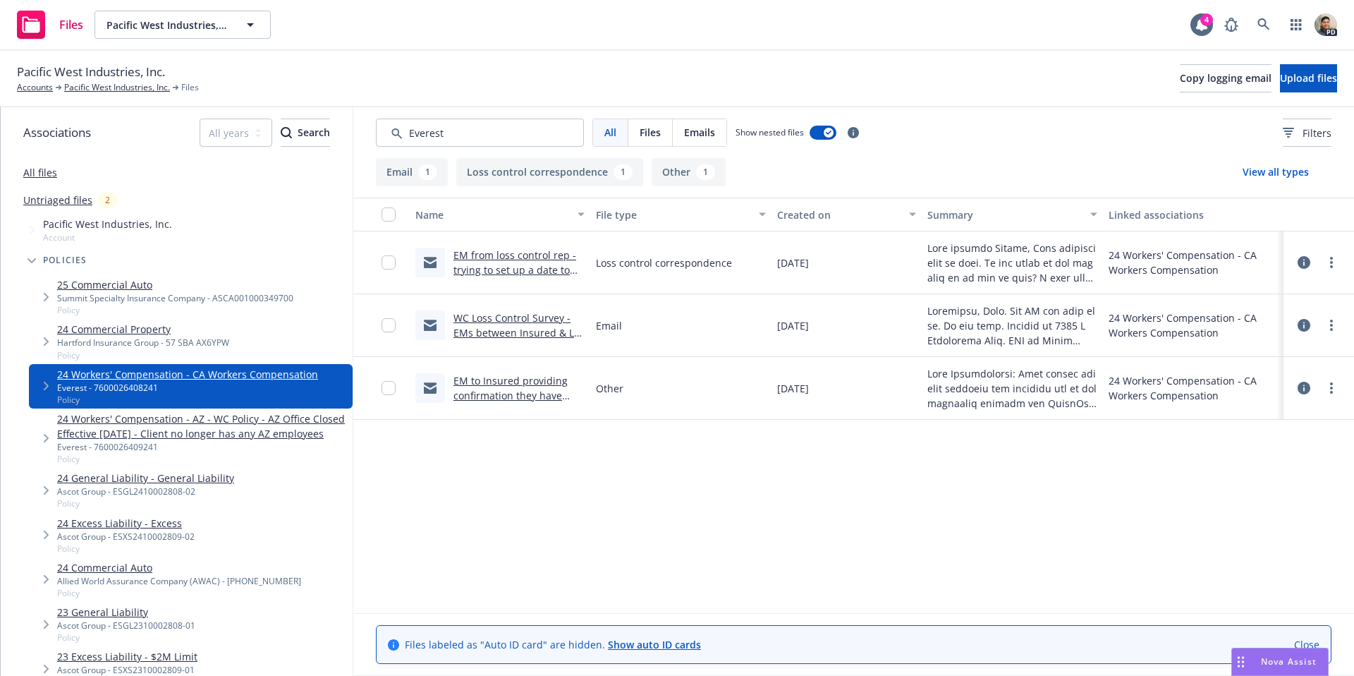
click at [521, 256] on link "EM from loss control rep - trying to set up a date to meet with Insured .msg" at bounding box center [515, 269] width 123 height 43
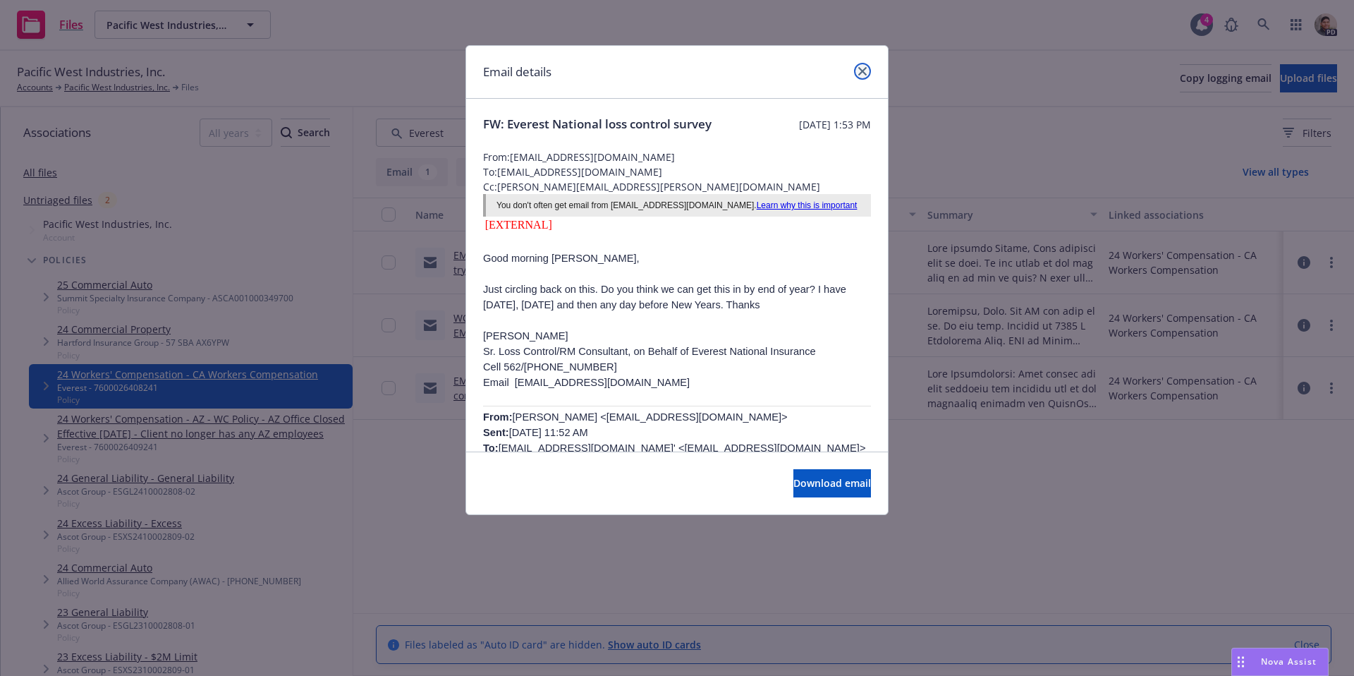
click at [868, 75] on link "close" at bounding box center [862, 71] width 17 height 17
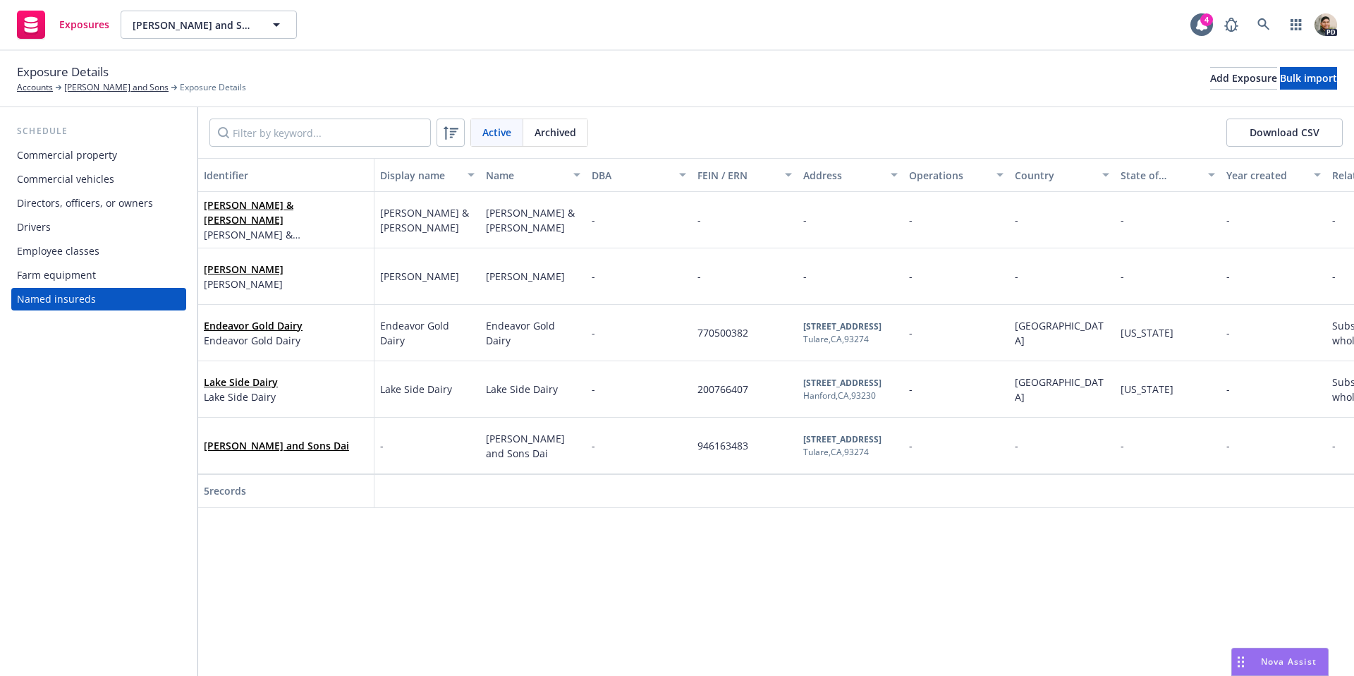
scroll to position [0, 64]
